Goal: Find specific page/section: Find specific page/section

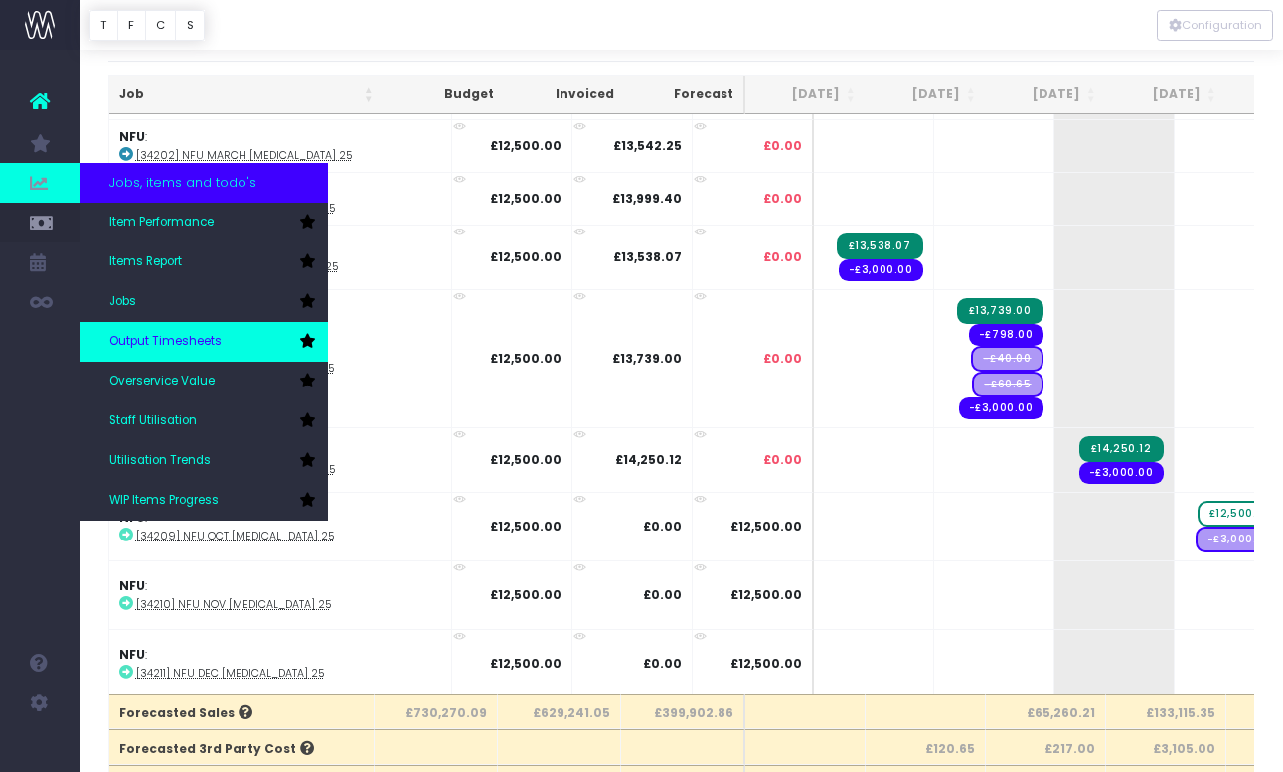
scroll to position [87, 0]
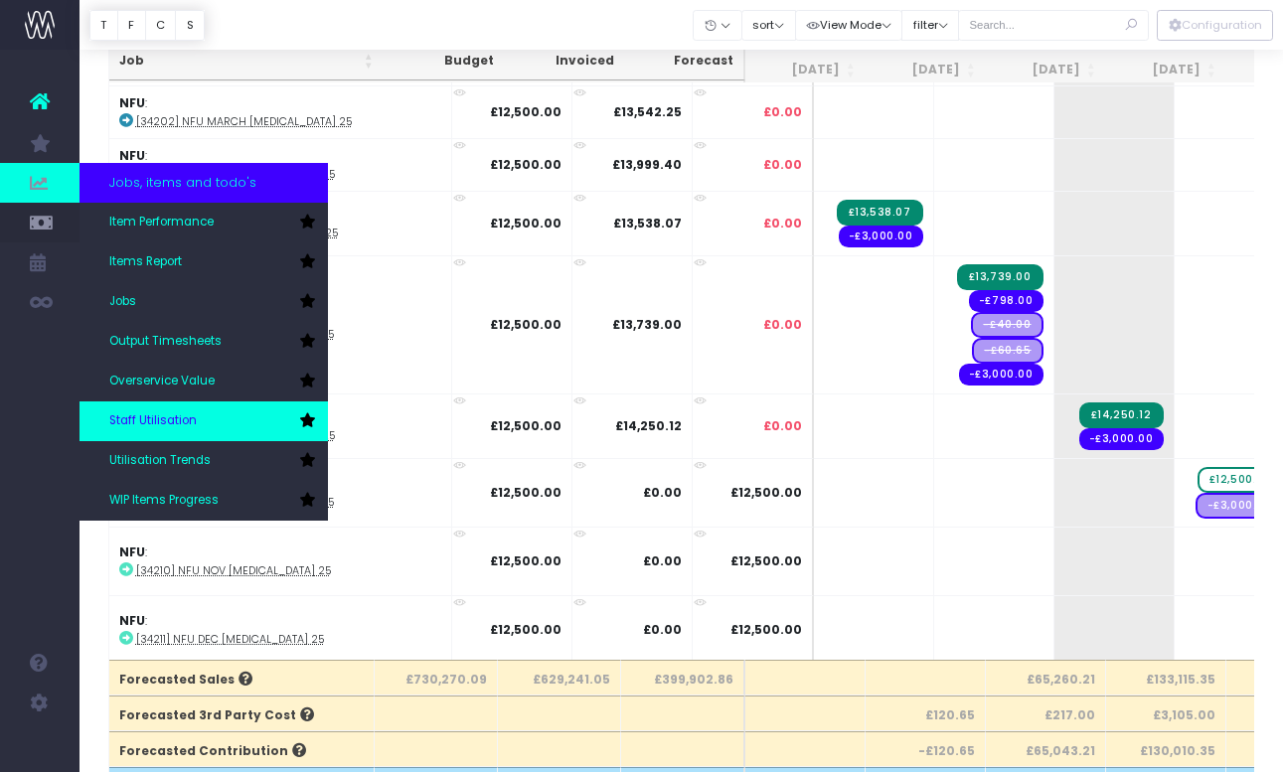
click at [174, 421] on span "Staff Utilisation" at bounding box center [152, 421] width 87 height 18
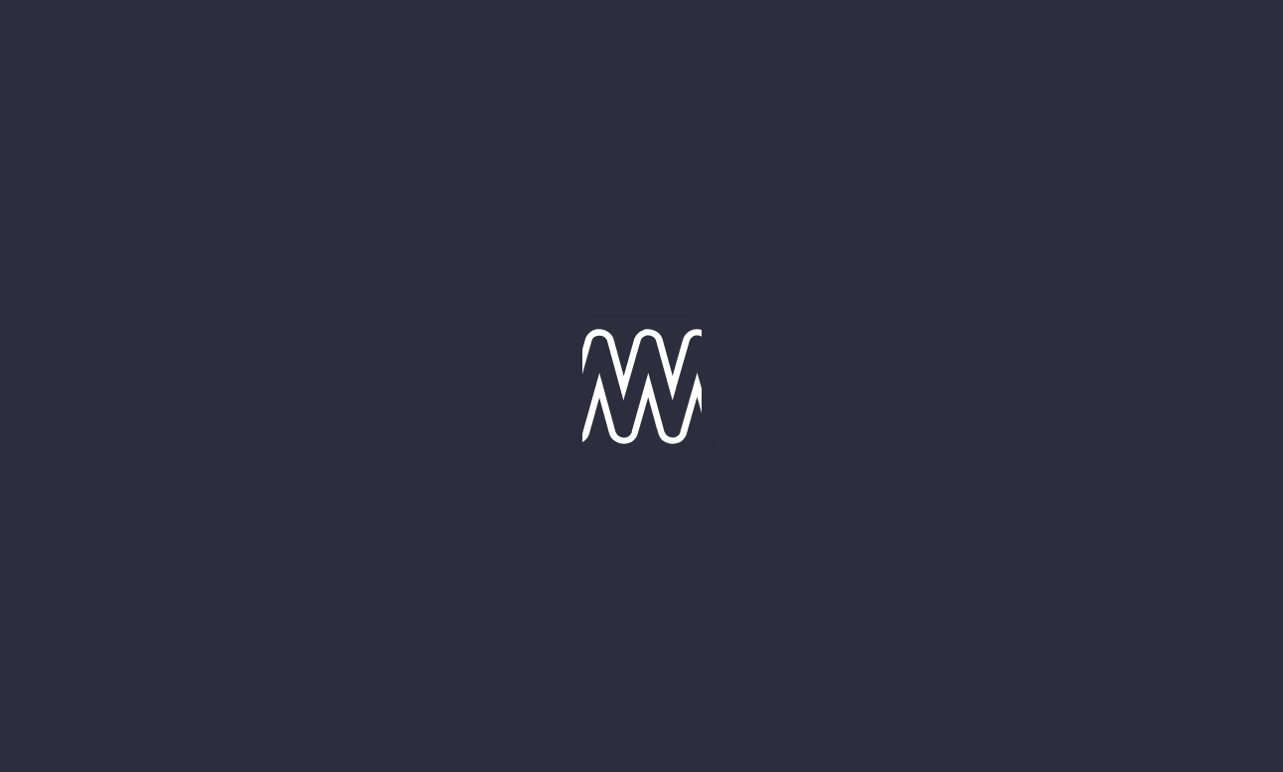
type input "[DATE]"
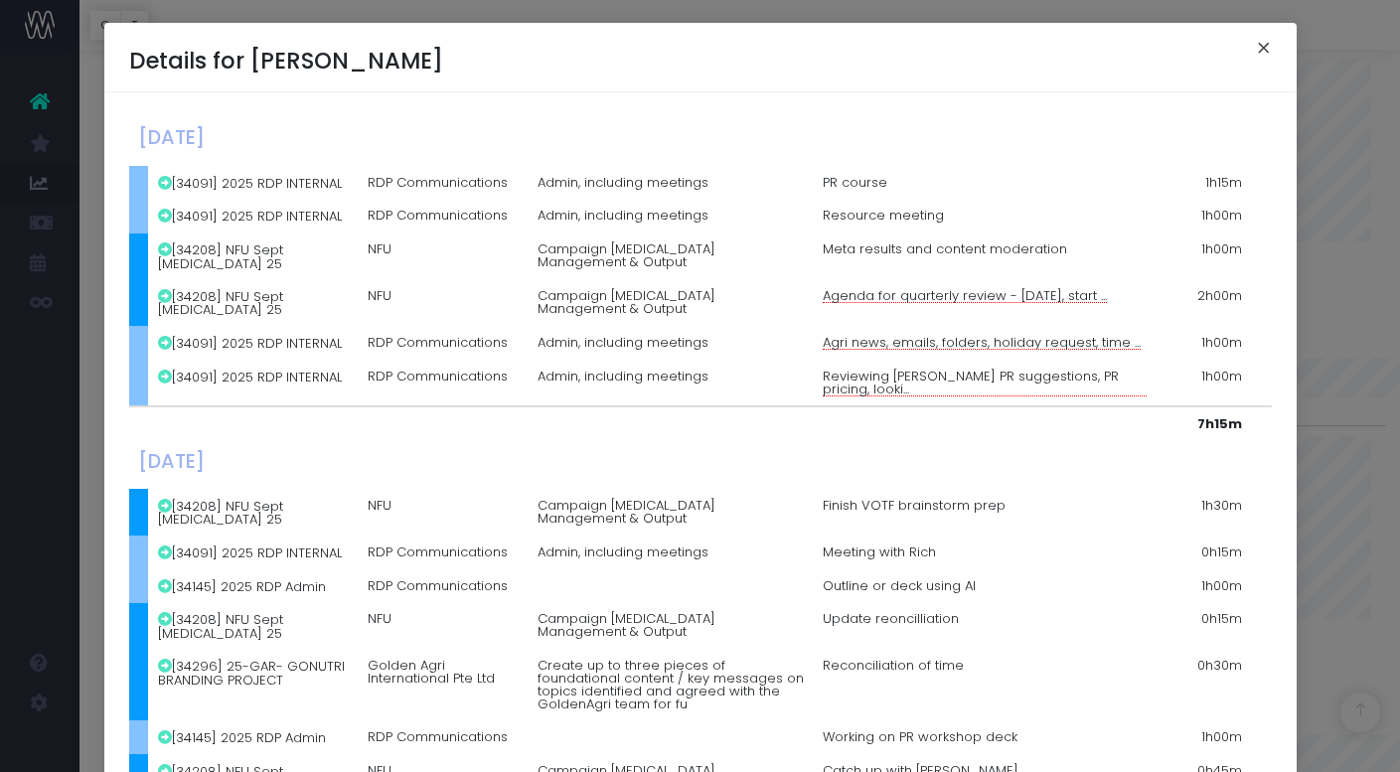
click at [1261, 46] on button "×" at bounding box center [1264, 51] width 42 height 32
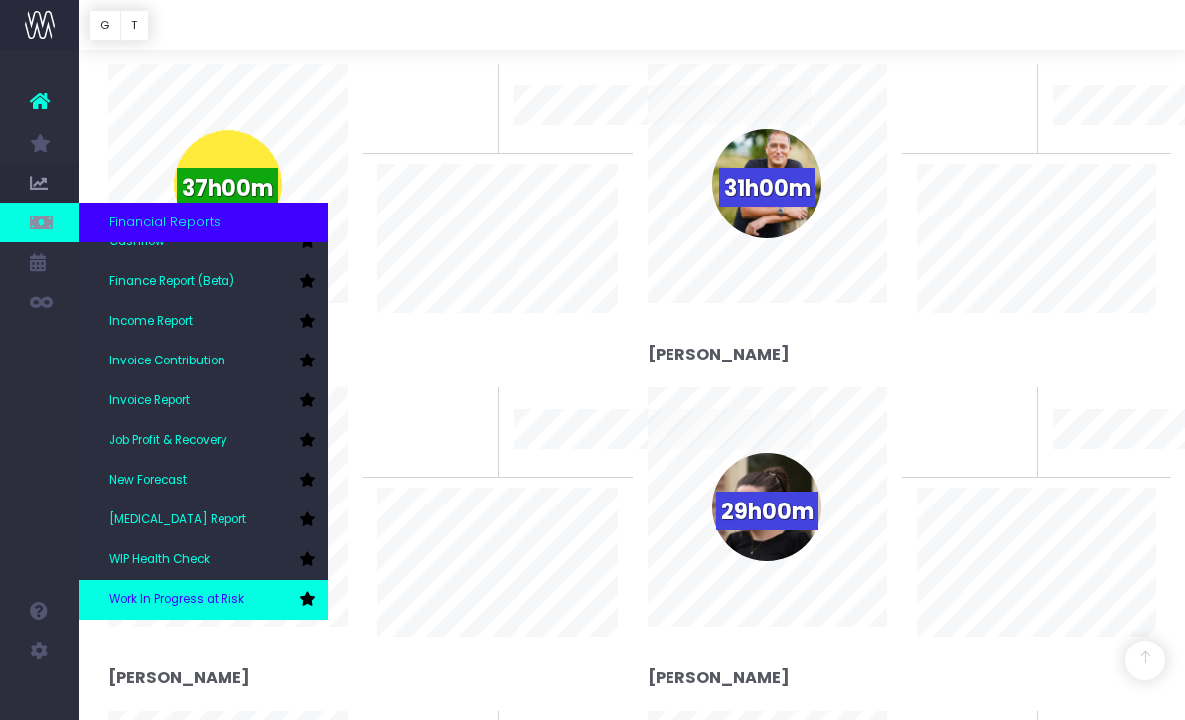
scroll to position [468, 0]
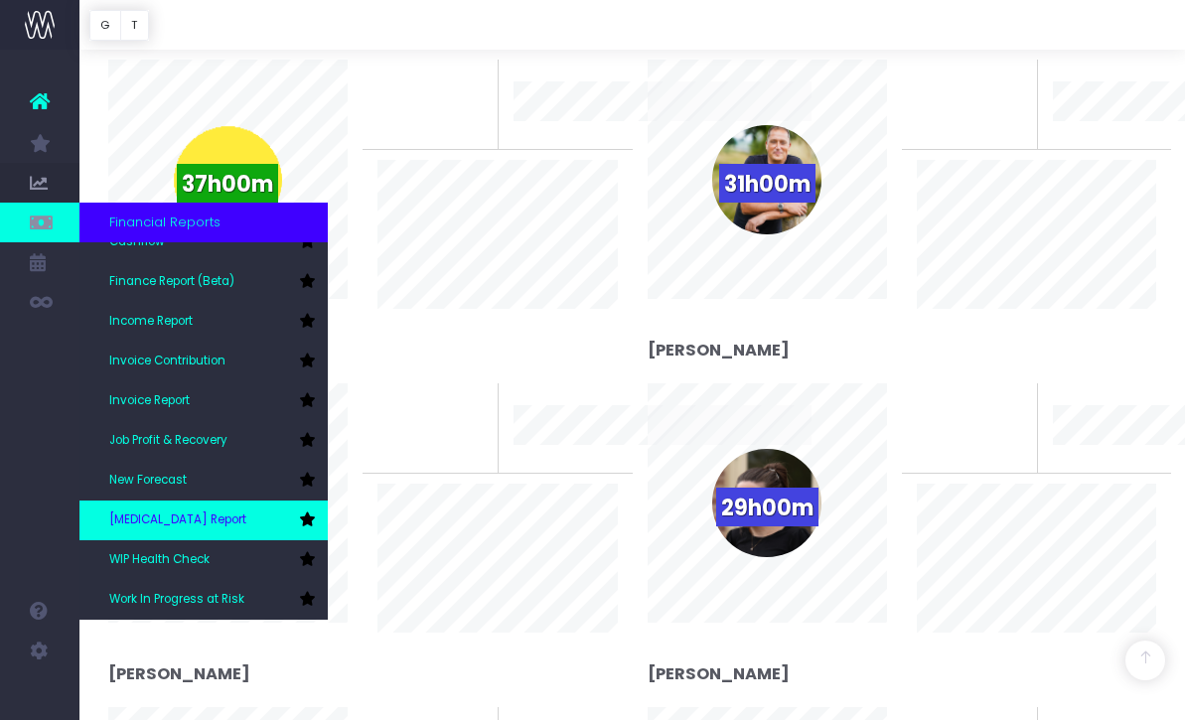
click at [177, 522] on span "[MEDICAL_DATA] Report" at bounding box center [177, 521] width 137 height 18
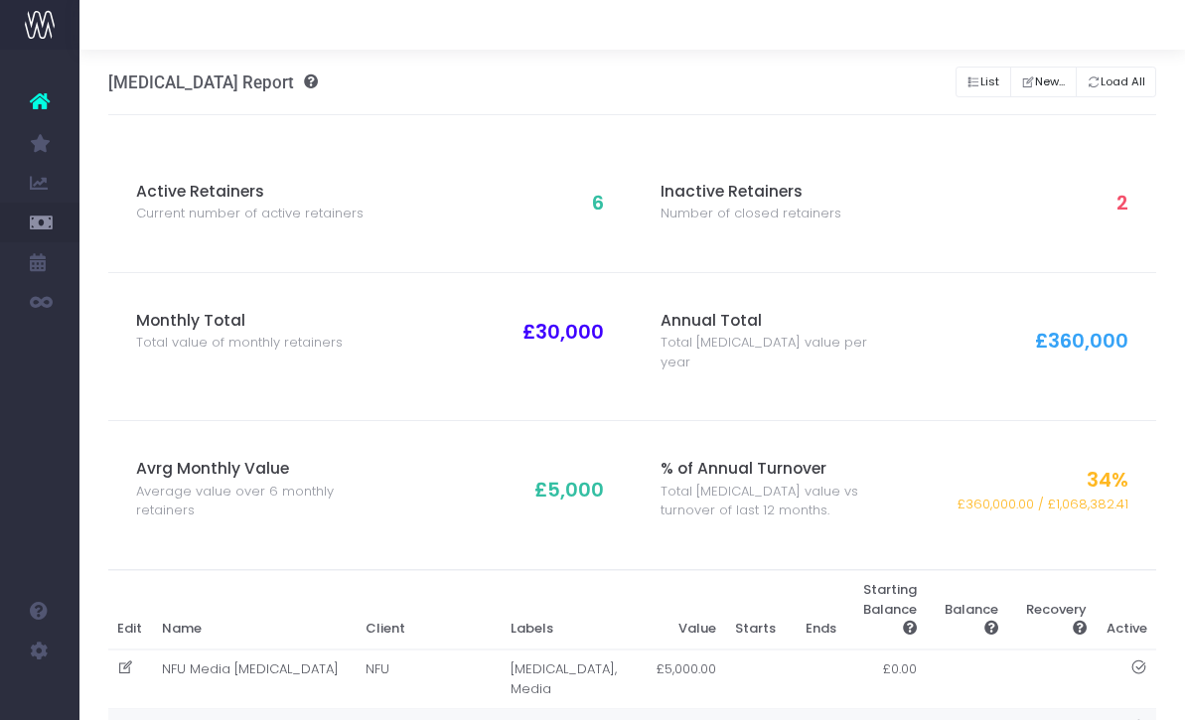
click at [225, 709] on td "NFU [MEDICAL_DATA]" at bounding box center [254, 729] width 205 height 40
